Goal: Find contact information: Find contact information

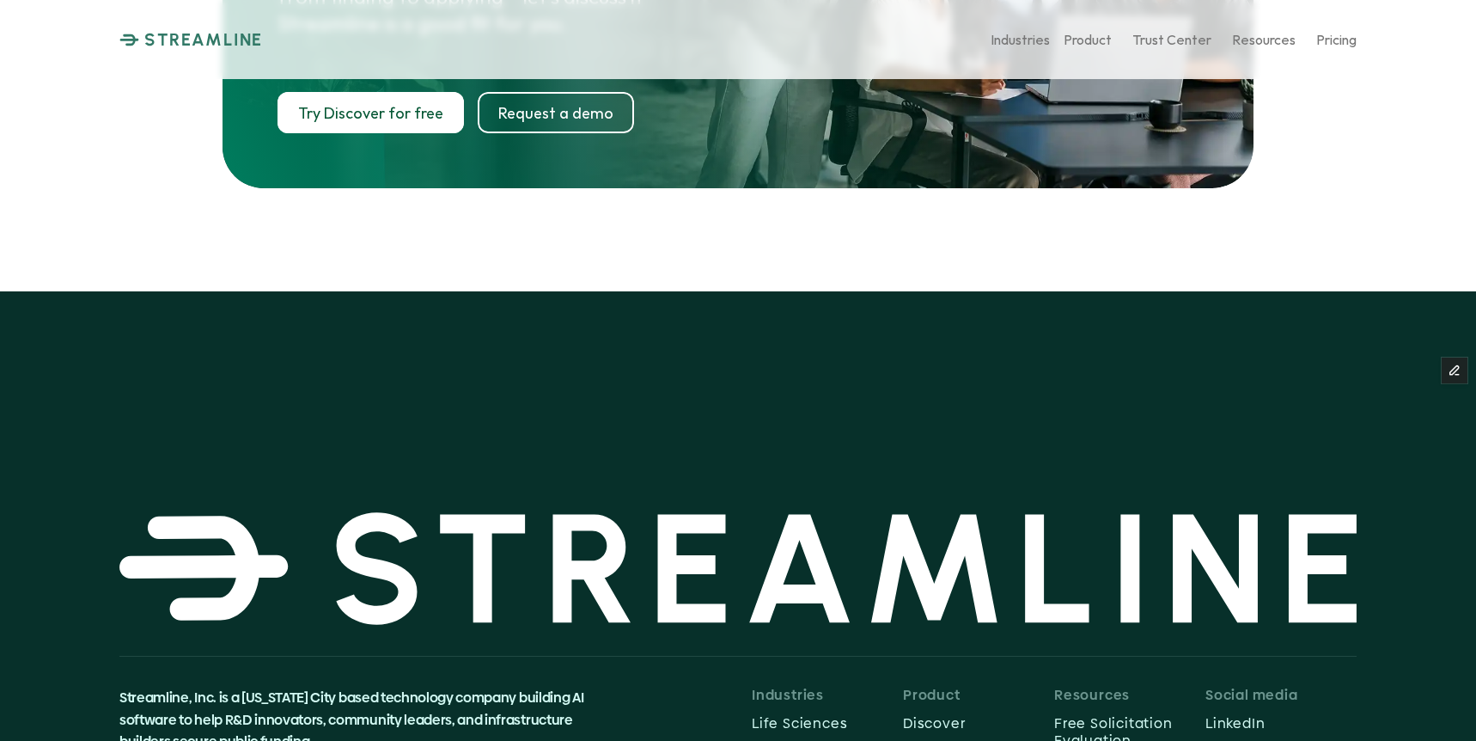
scroll to position [8921, 0]
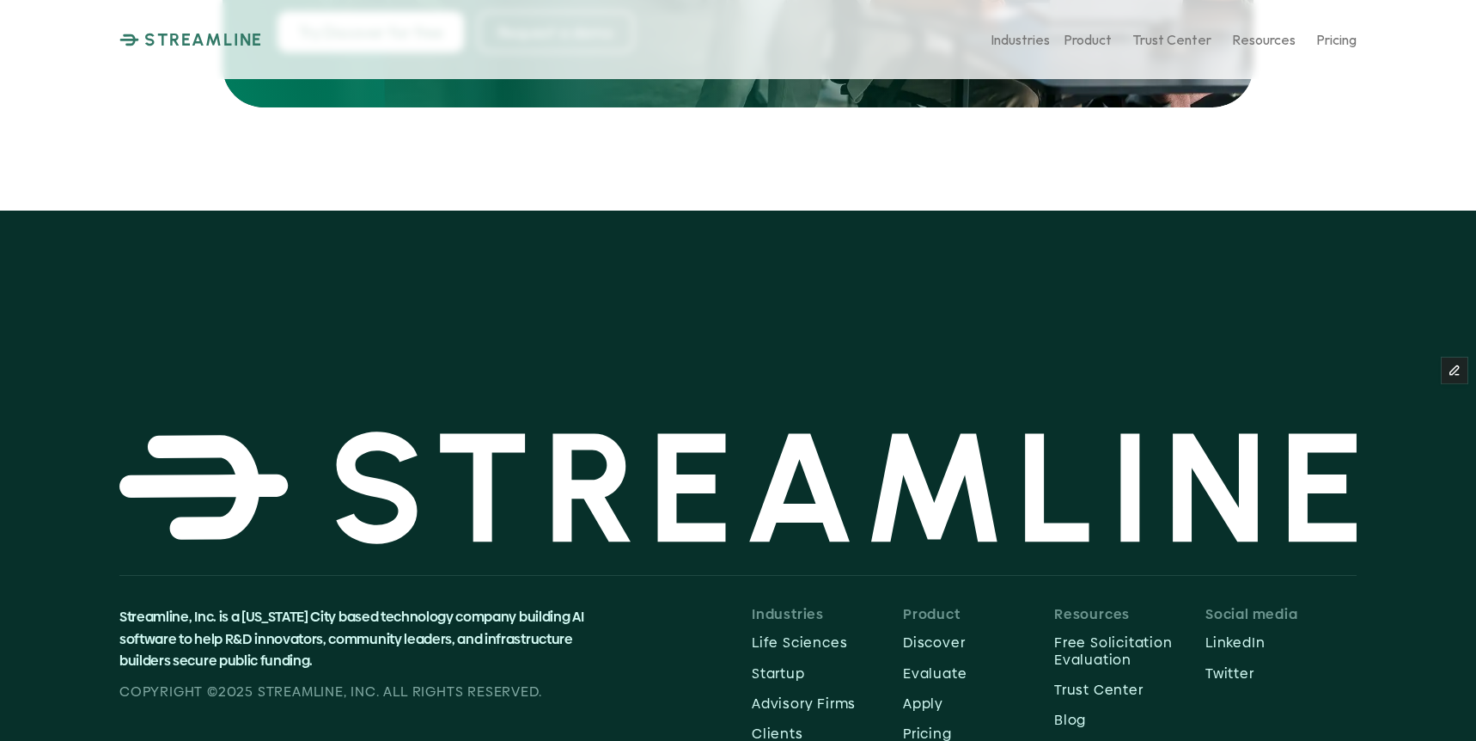
click at [596, 431] on img at bounding box center [737, 487] width 1237 height 113
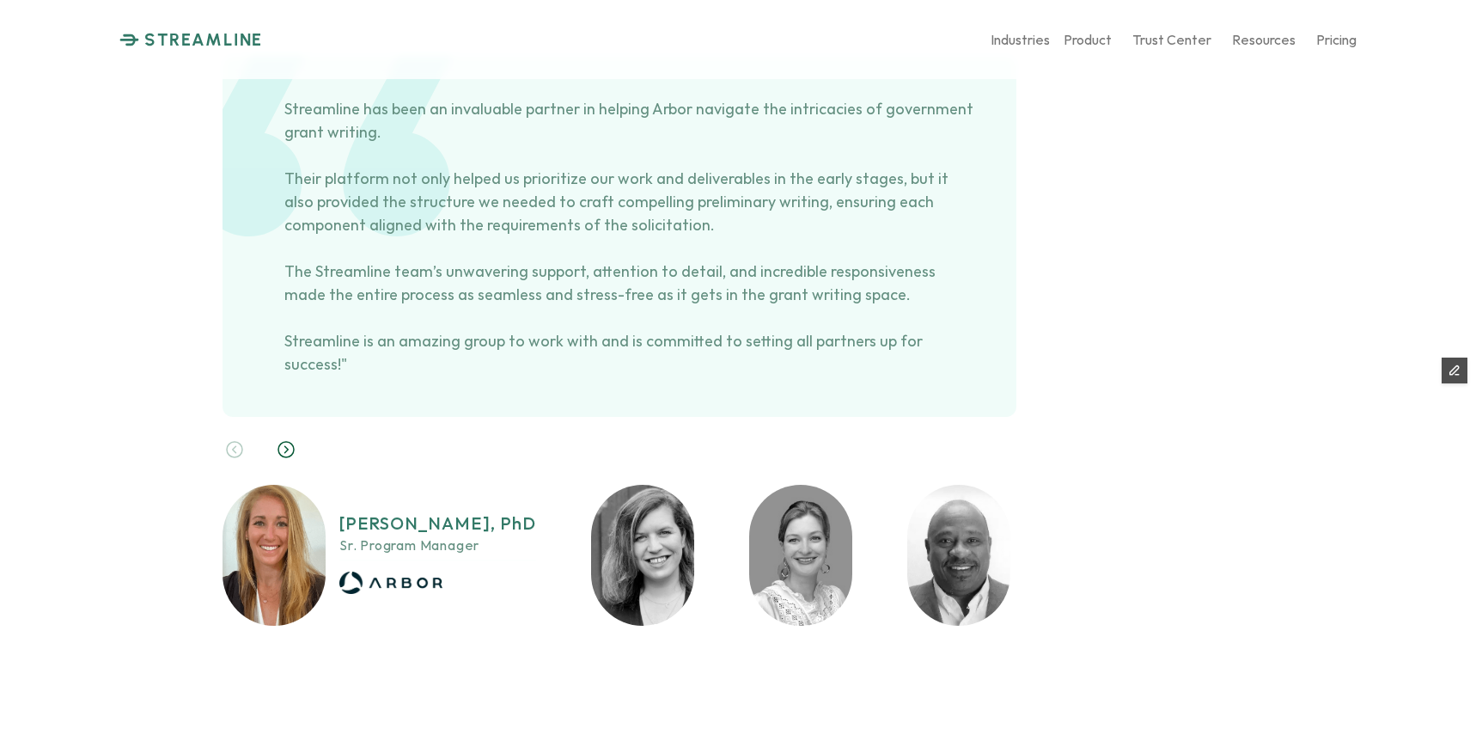
scroll to position [7686, 0]
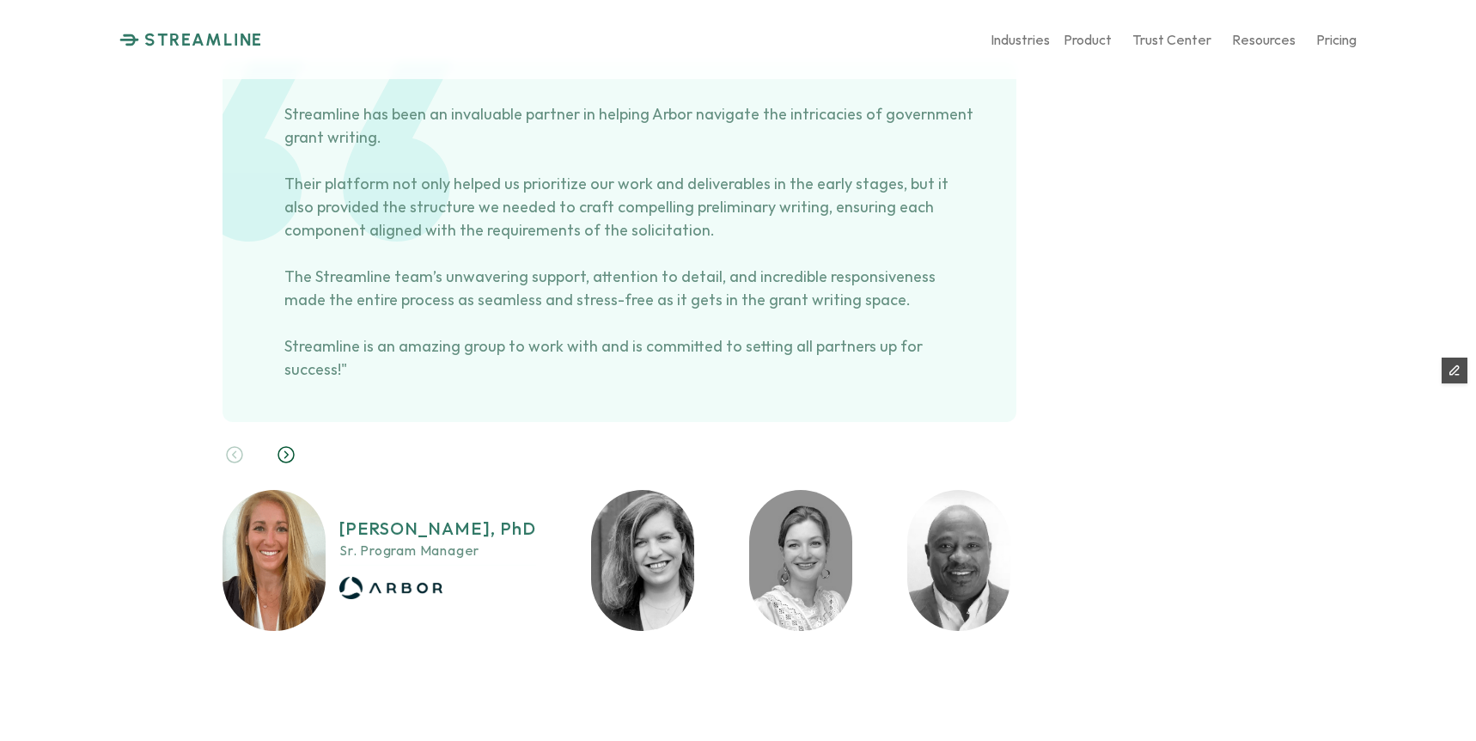
click at [285, 447] on use at bounding box center [285, 454] width 15 height 15
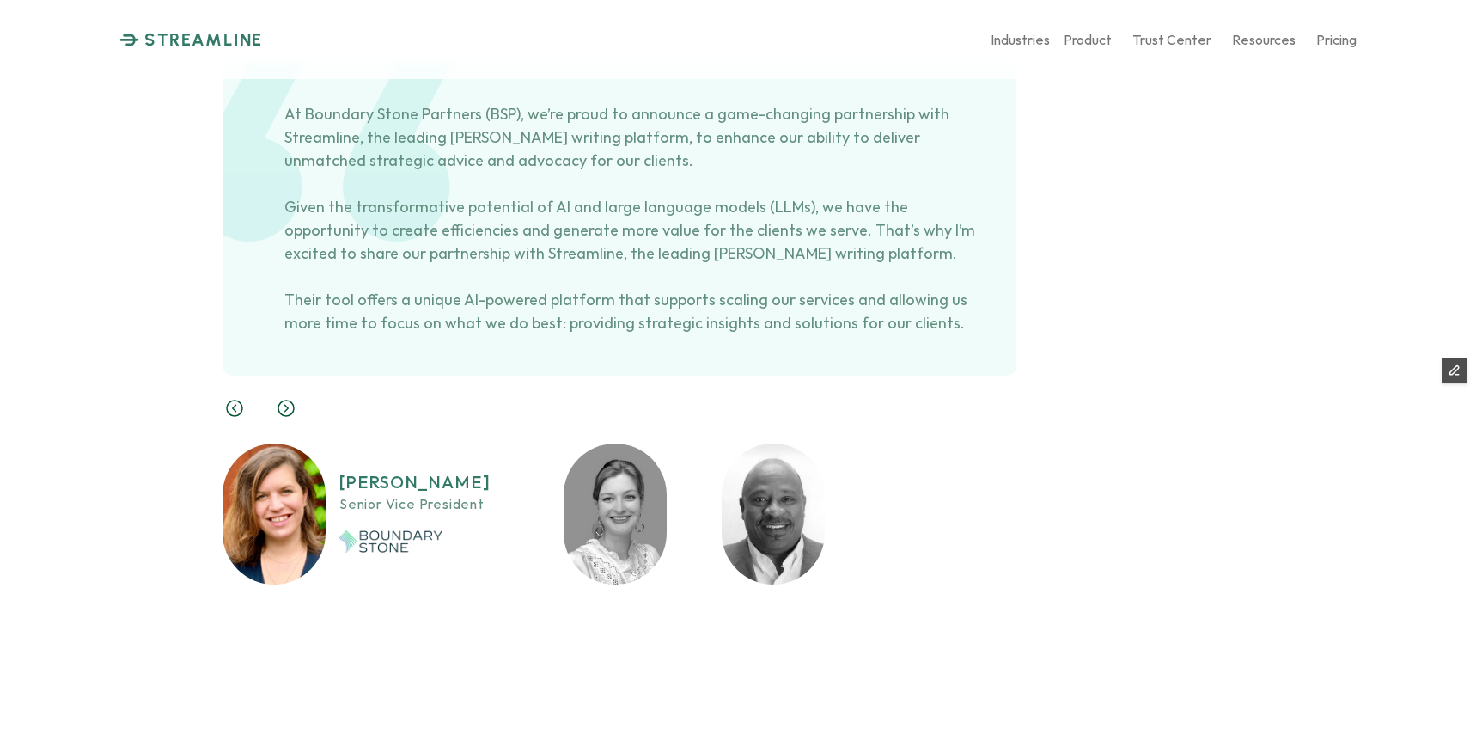
click at [285, 396] on div "Jennifer Garson Senior Vice President" at bounding box center [493, 490] width 540 height 188
click at [278, 398] on icon at bounding box center [286, 408] width 21 height 21
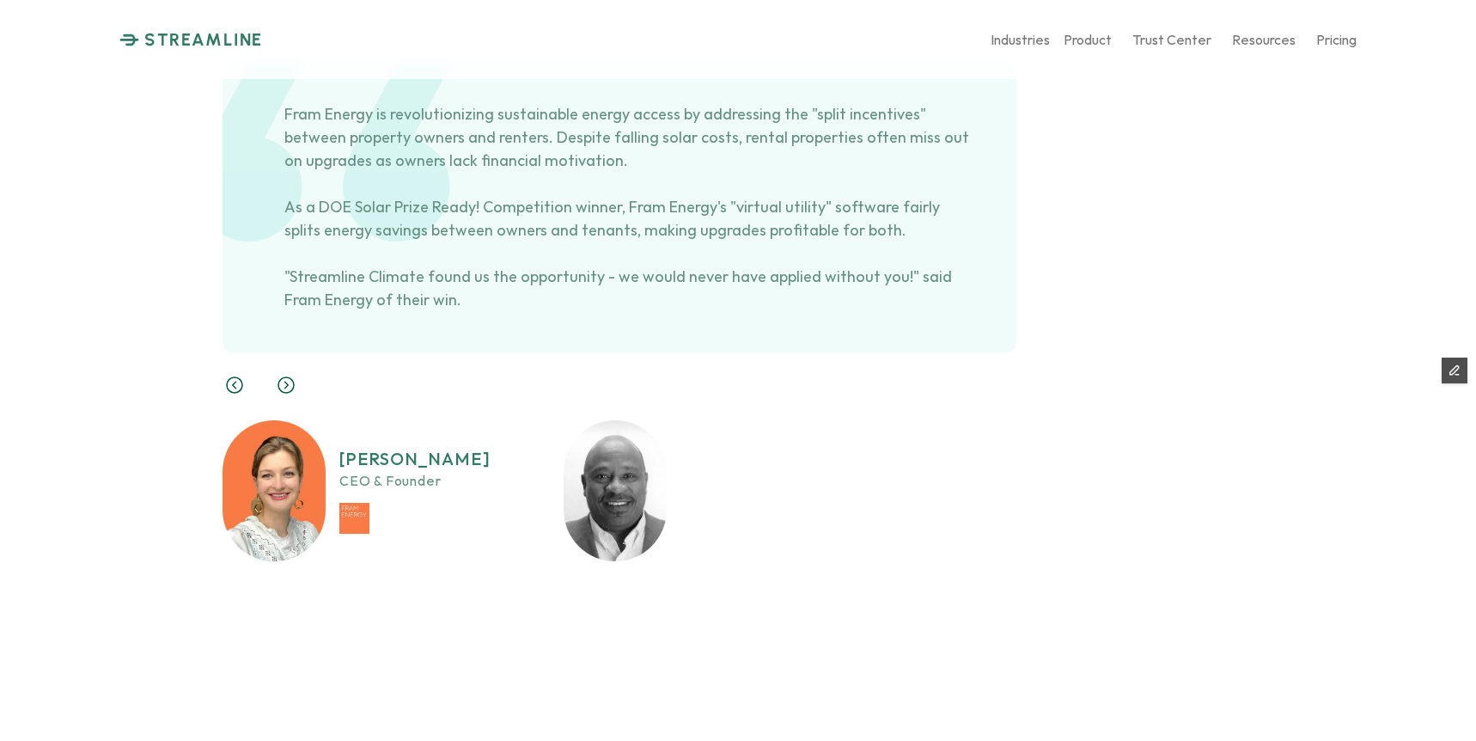
click at [285, 377] on use at bounding box center [285, 384] width 15 height 15
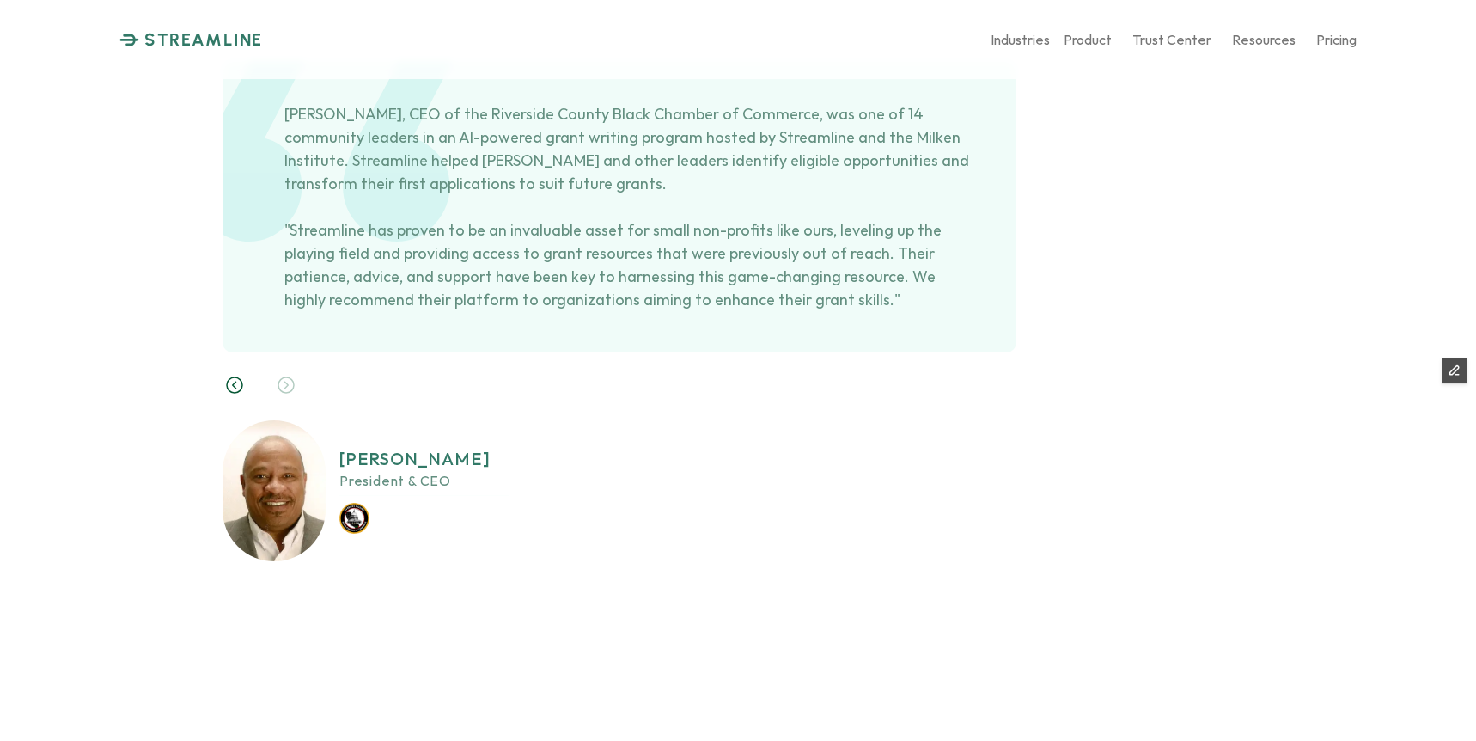
click at [357, 503] on img at bounding box center [390, 518] width 103 height 30
click at [406, 449] on p "Pepi Jackson" at bounding box center [414, 459] width 151 height 21
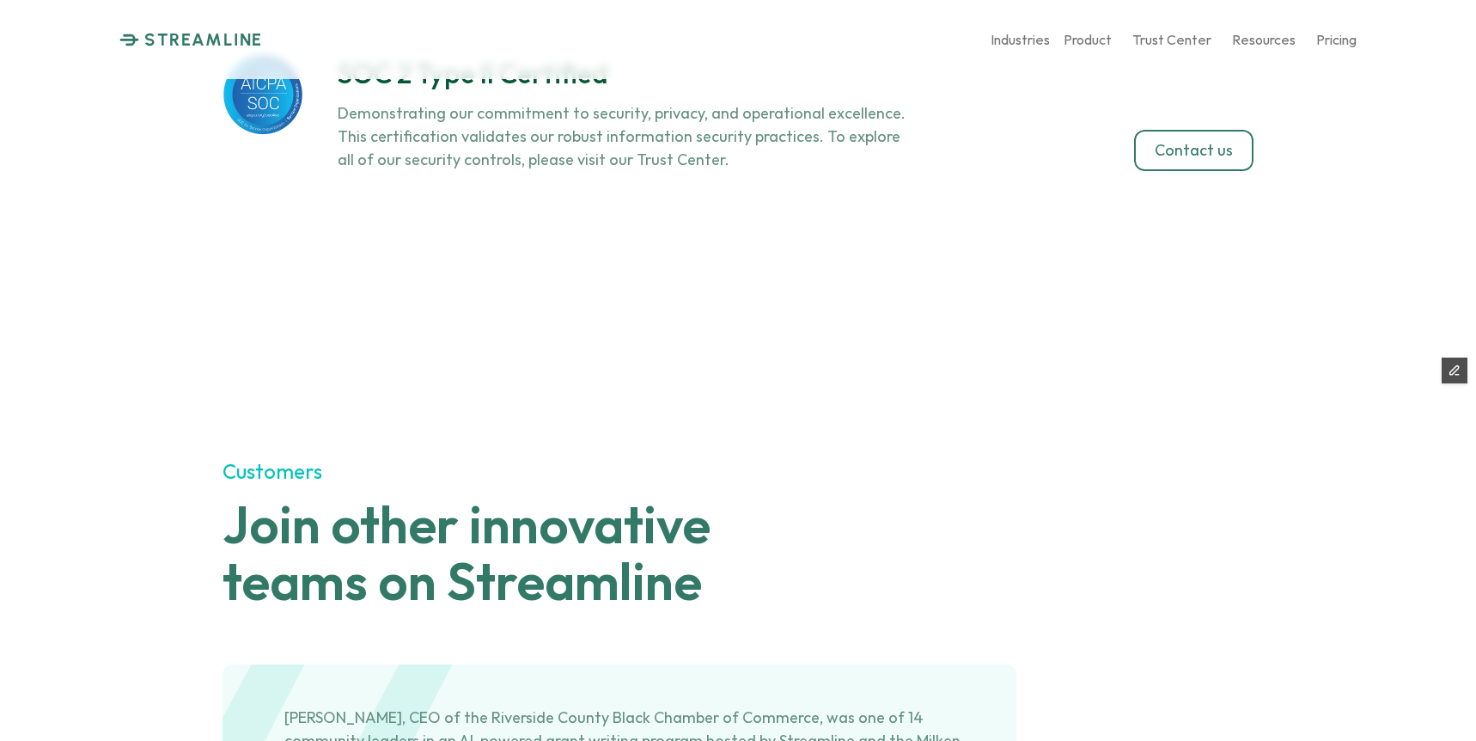
scroll to position [7067, 0]
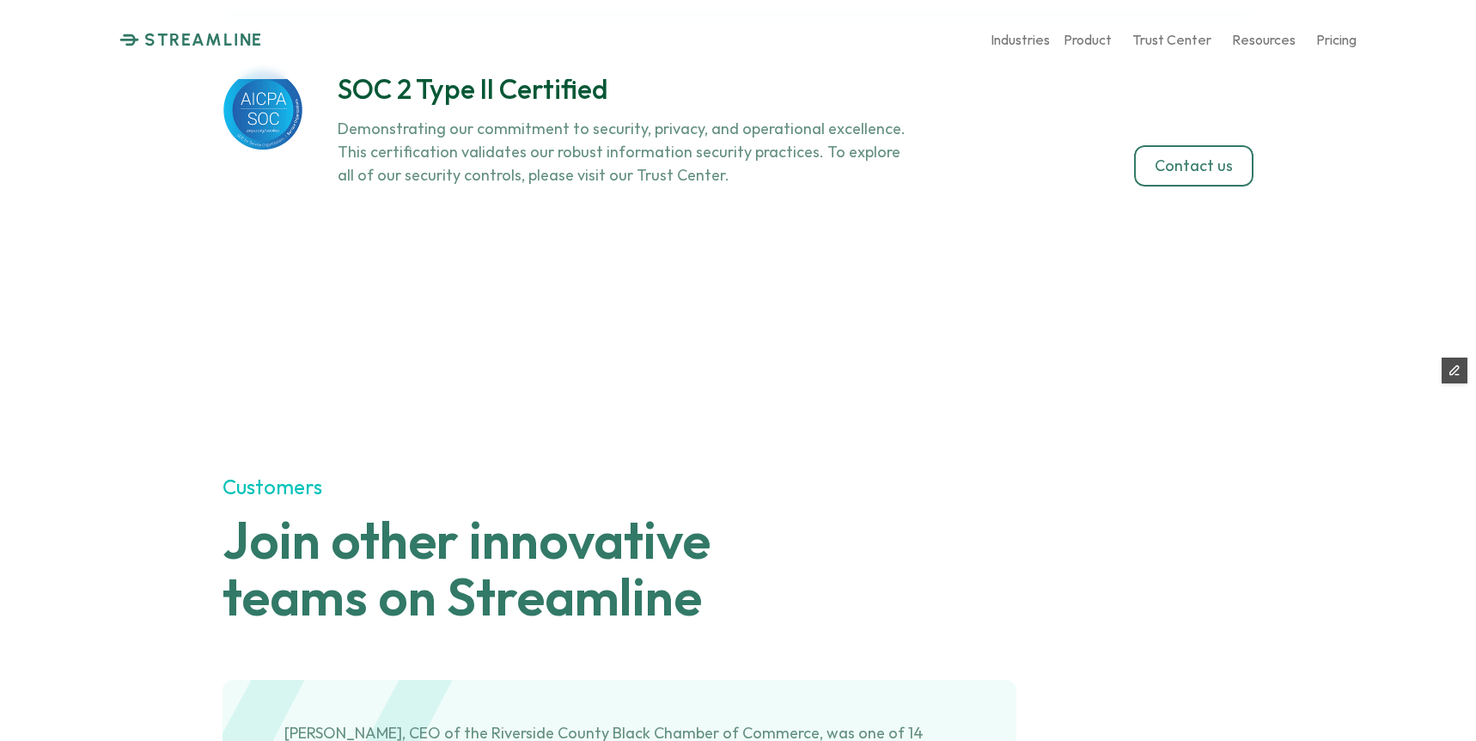
click at [224, 41] on p "STREAMLINE" at bounding box center [203, 39] width 119 height 21
